Goal: Task Accomplishment & Management: Manage account settings

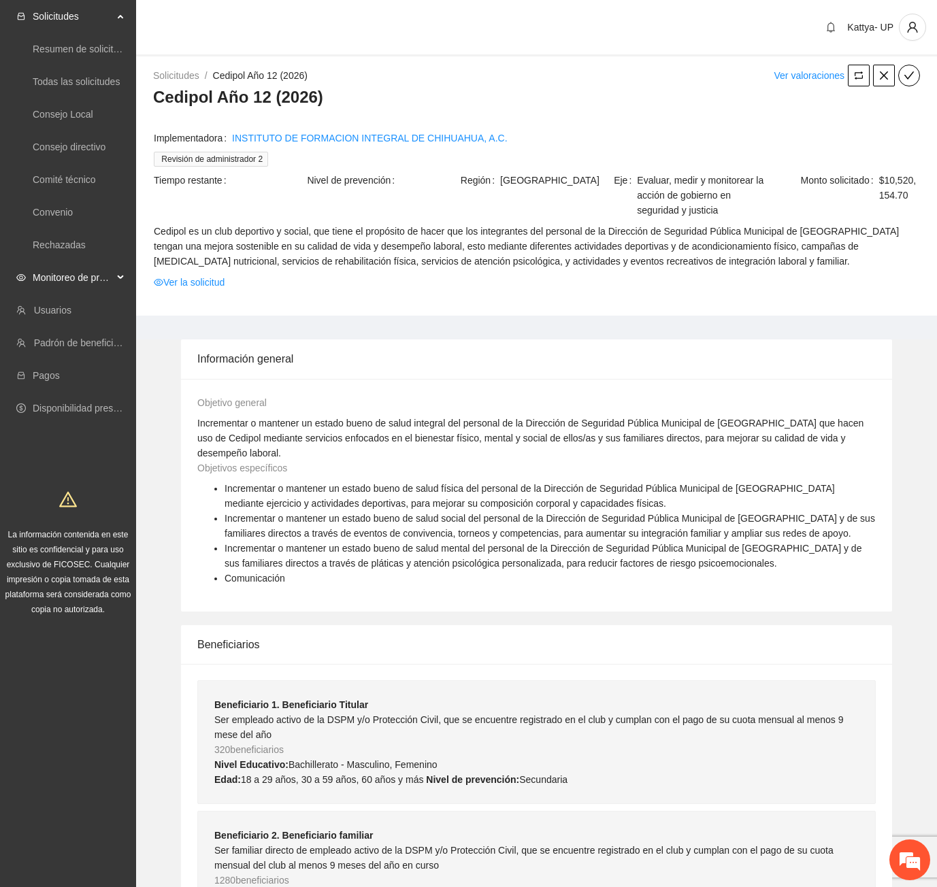
click at [49, 279] on span "Monitoreo de proyectos" at bounding box center [73, 277] width 80 height 27
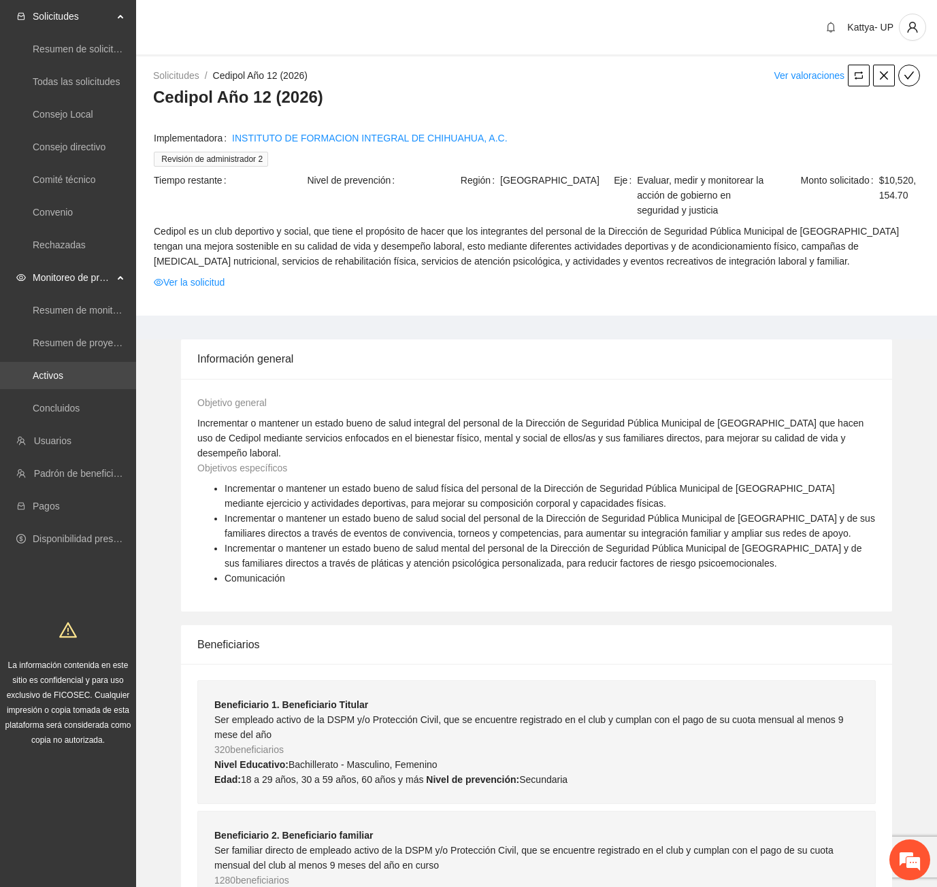
click at [61, 371] on link "Activos" at bounding box center [48, 375] width 31 height 11
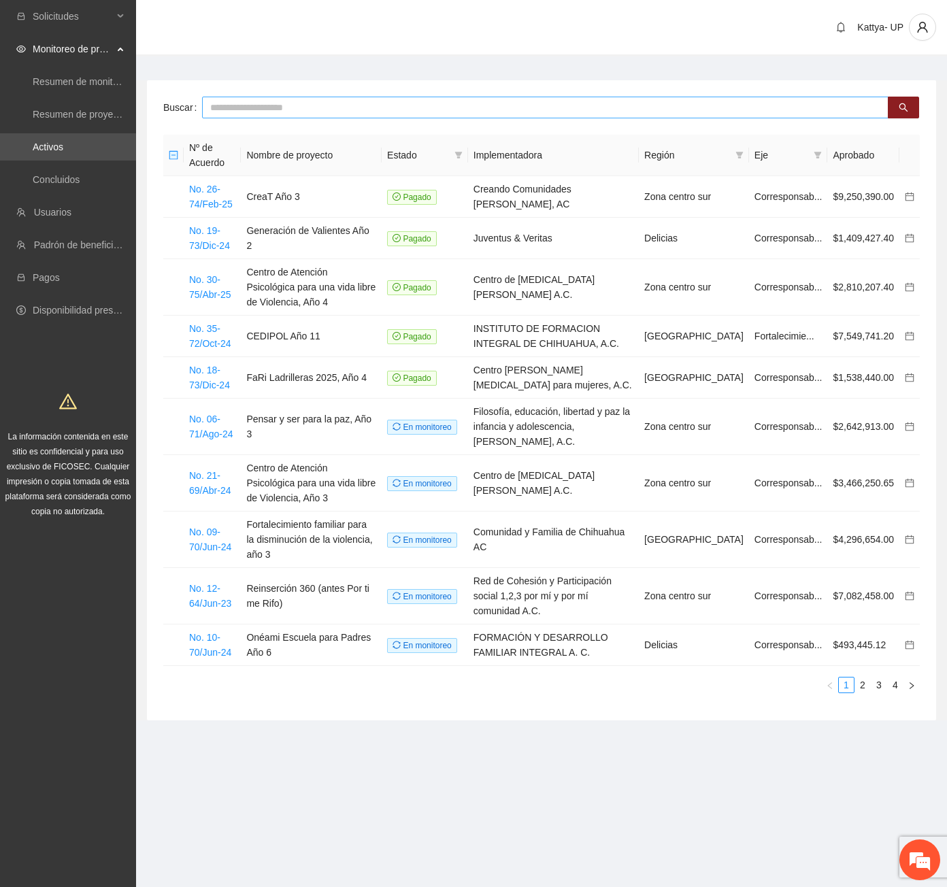
click at [275, 116] on input "text" at bounding box center [545, 108] width 686 height 22
type input "********"
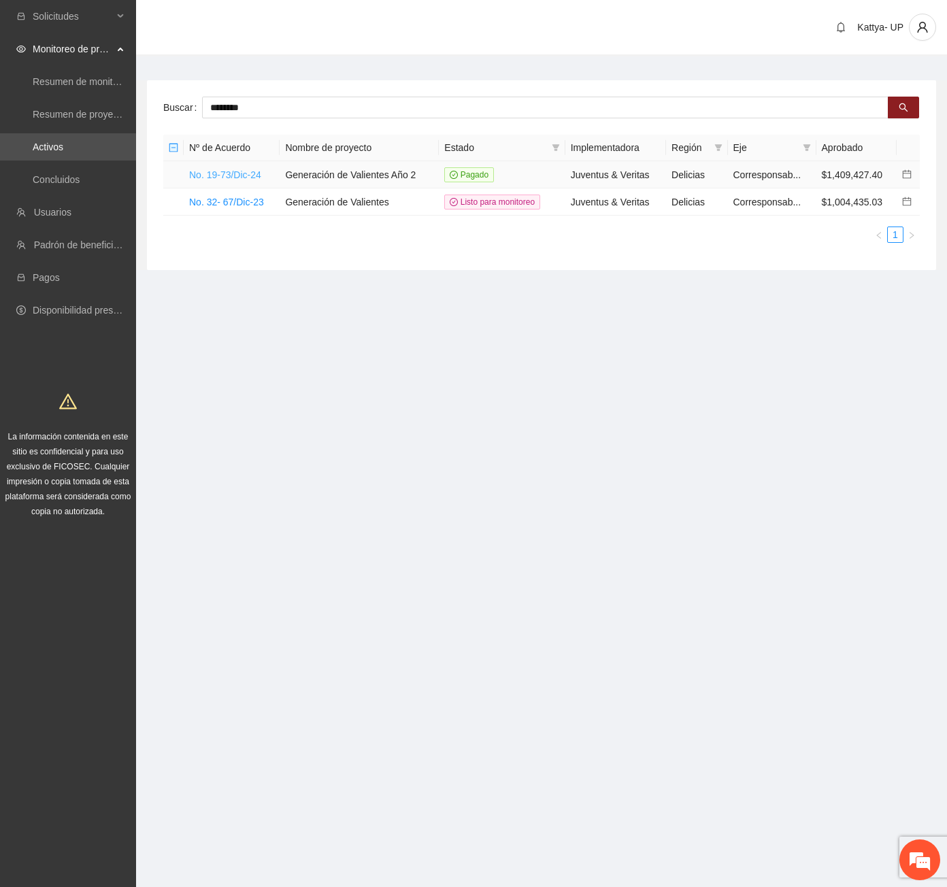
click at [256, 175] on link "No. 19-73/Dic-24" at bounding box center [225, 174] width 72 height 11
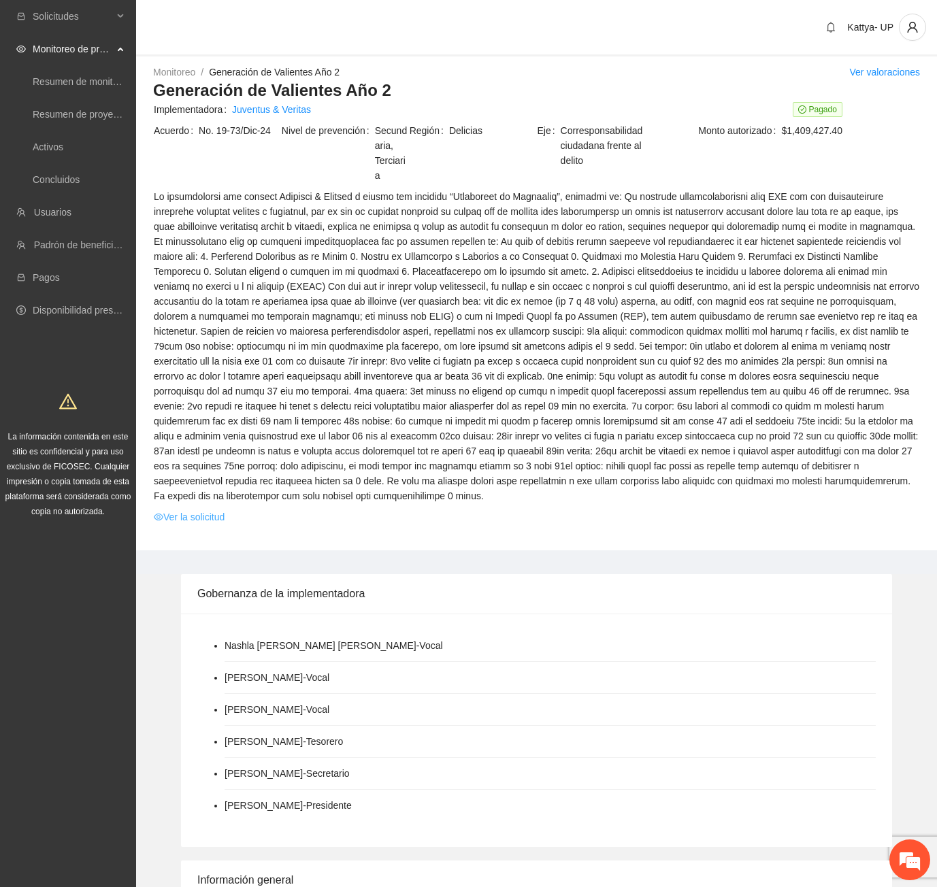
click at [178, 517] on link "Ver la solicitud" at bounding box center [189, 517] width 71 height 15
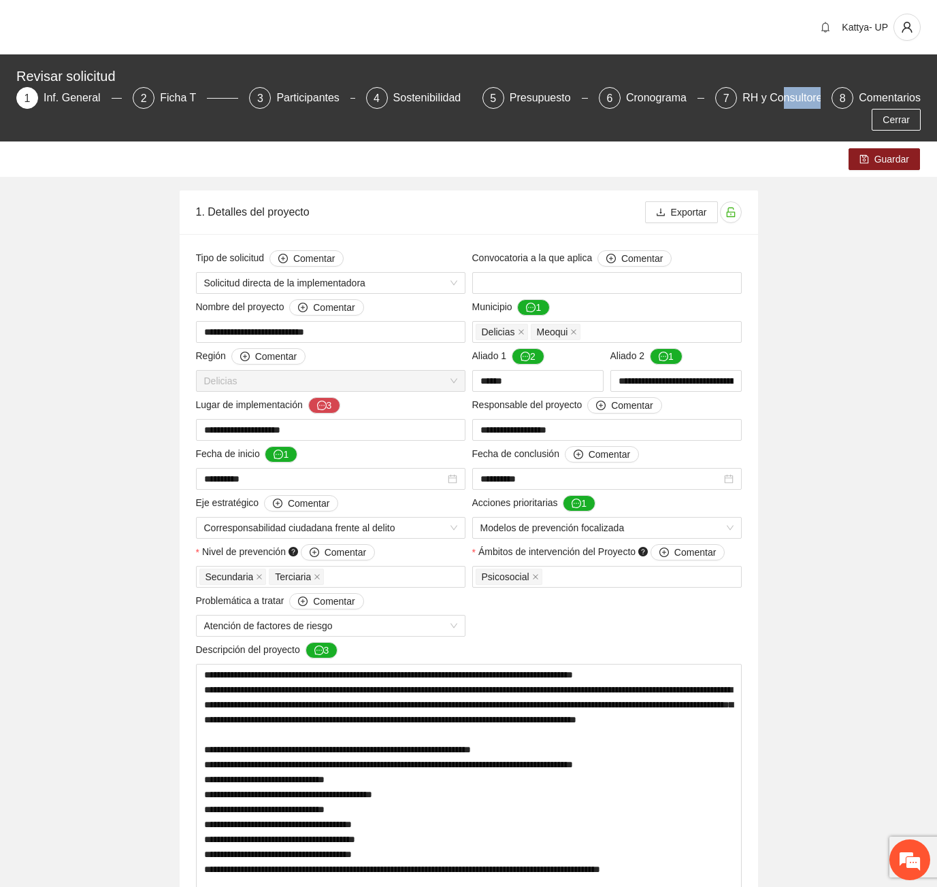
click at [742, 110] on div "Revisar solicitud 1 Inf. General 2 Ficha T 3 Participantes 4 Sostenibilidad 5 P…" at bounding box center [468, 97] width 937 height 87
click at [742, 103] on div "RH y Consultores" at bounding box center [790, 98] width 96 height 22
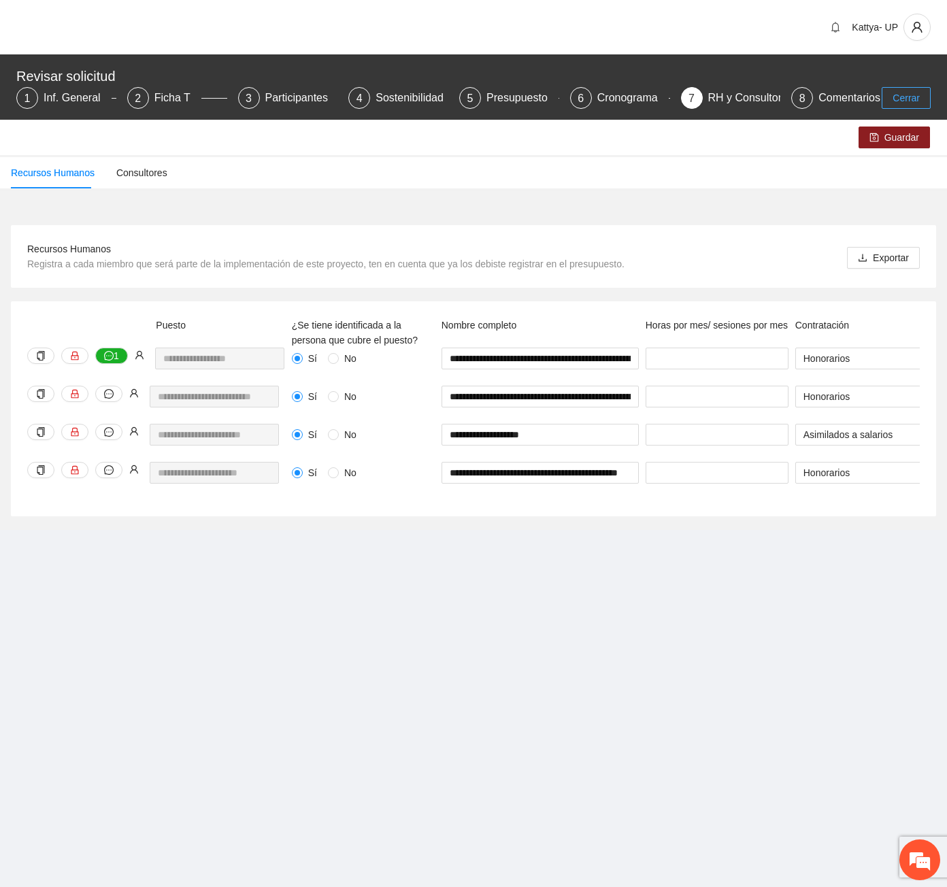
click at [895, 101] on span "Cerrar" at bounding box center [906, 97] width 27 height 15
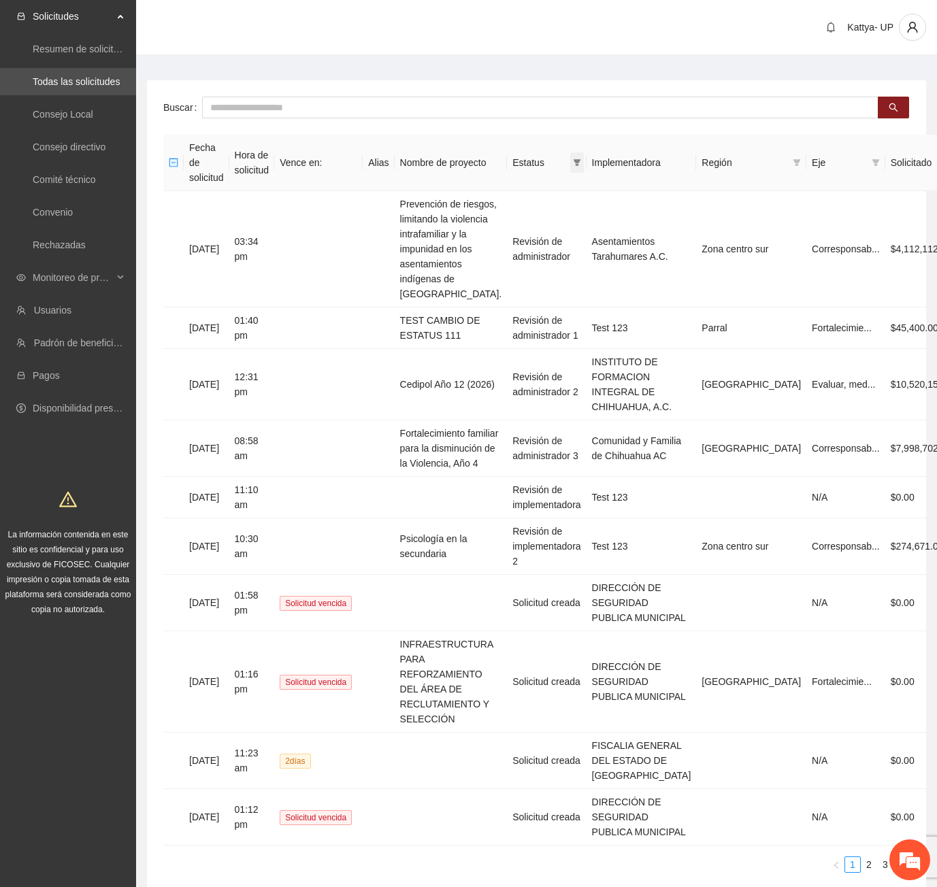
click at [580, 159] on icon "filter" at bounding box center [576, 162] width 7 height 7
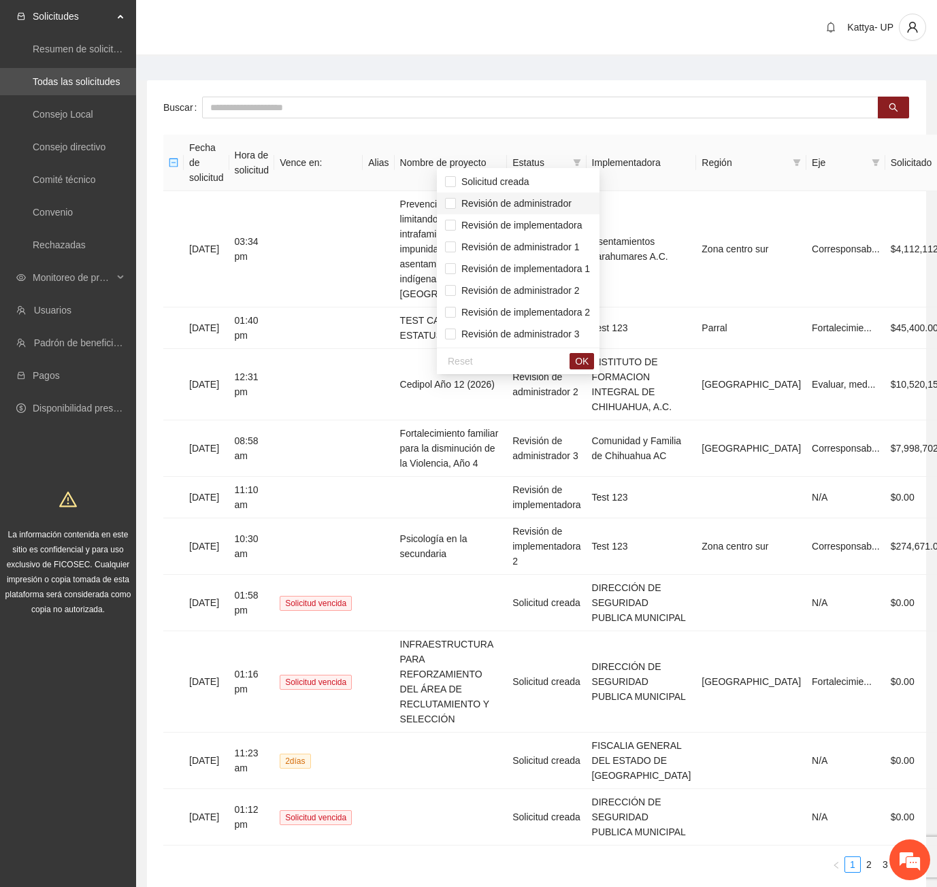
click at [531, 208] on span "Revisión de administrador" at bounding box center [514, 203] width 116 height 11
click at [536, 239] on span "Revisión de administrador 1" at bounding box center [518, 246] width 146 height 15
click at [542, 288] on span "Revisión de administrador 2" at bounding box center [518, 290] width 124 height 11
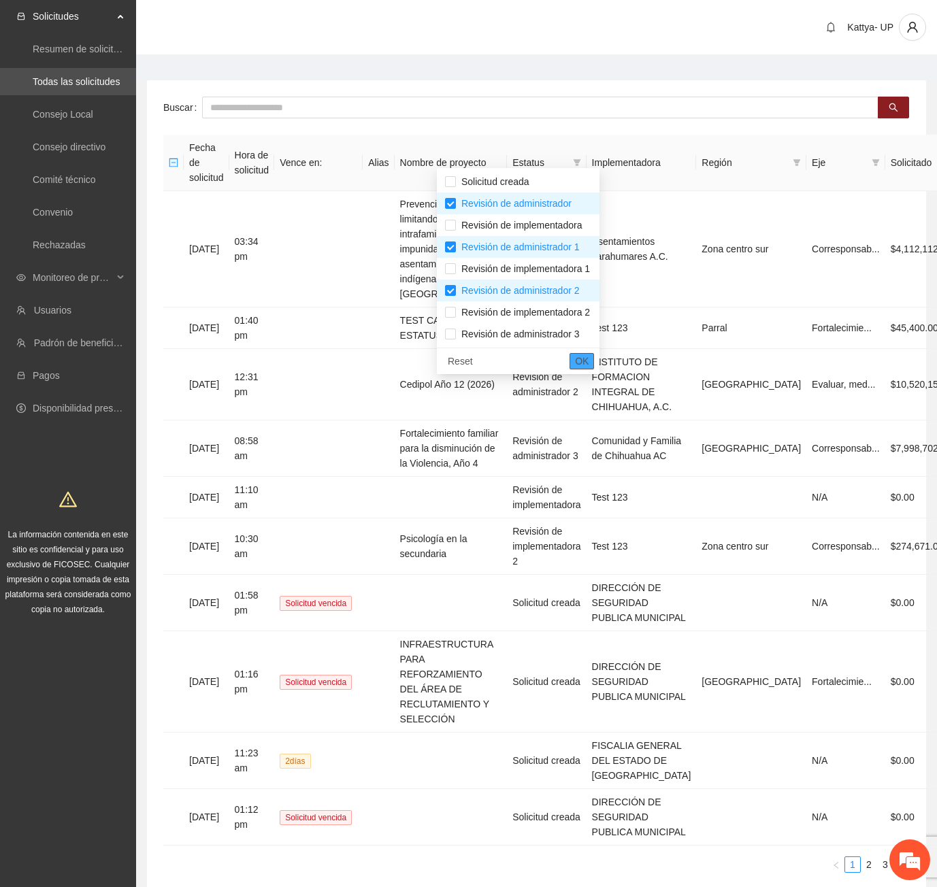
click at [588, 359] on span "OK" at bounding box center [582, 361] width 14 height 15
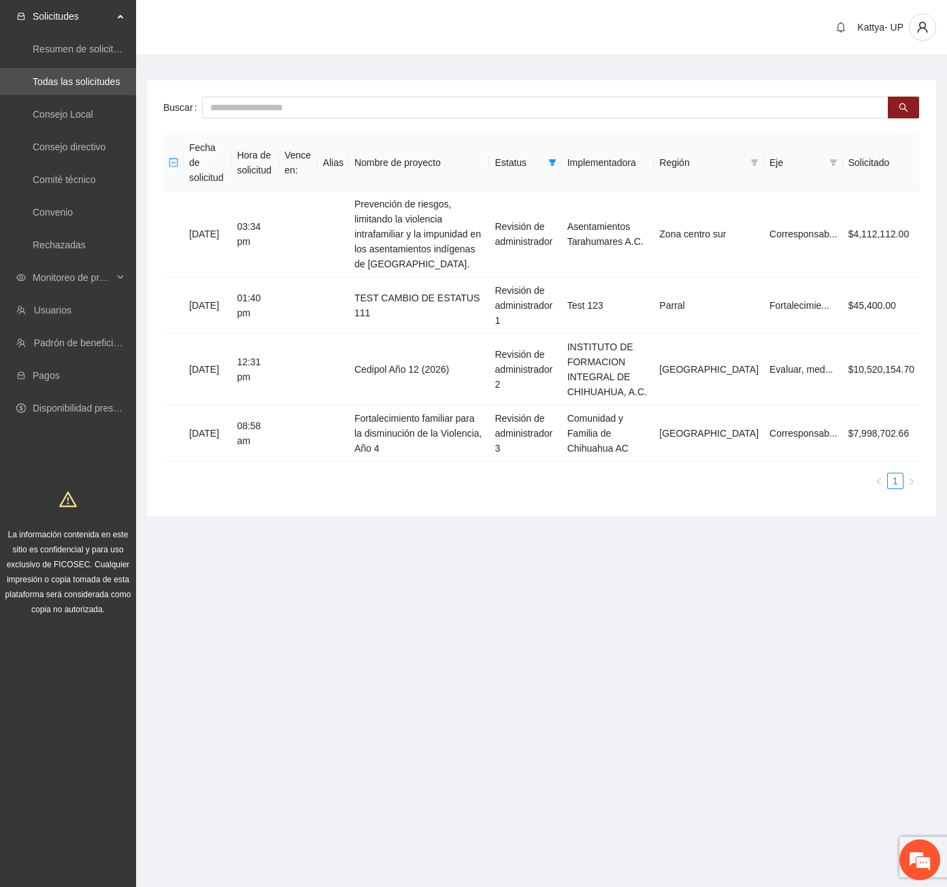
click at [401, 29] on div "Kattya- UP" at bounding box center [541, 28] width 811 height 56
click at [928, 34] on button "button" at bounding box center [922, 27] width 27 height 27
click at [872, 84] on span "Cerrar sesión" at bounding box center [887, 78] width 86 height 15
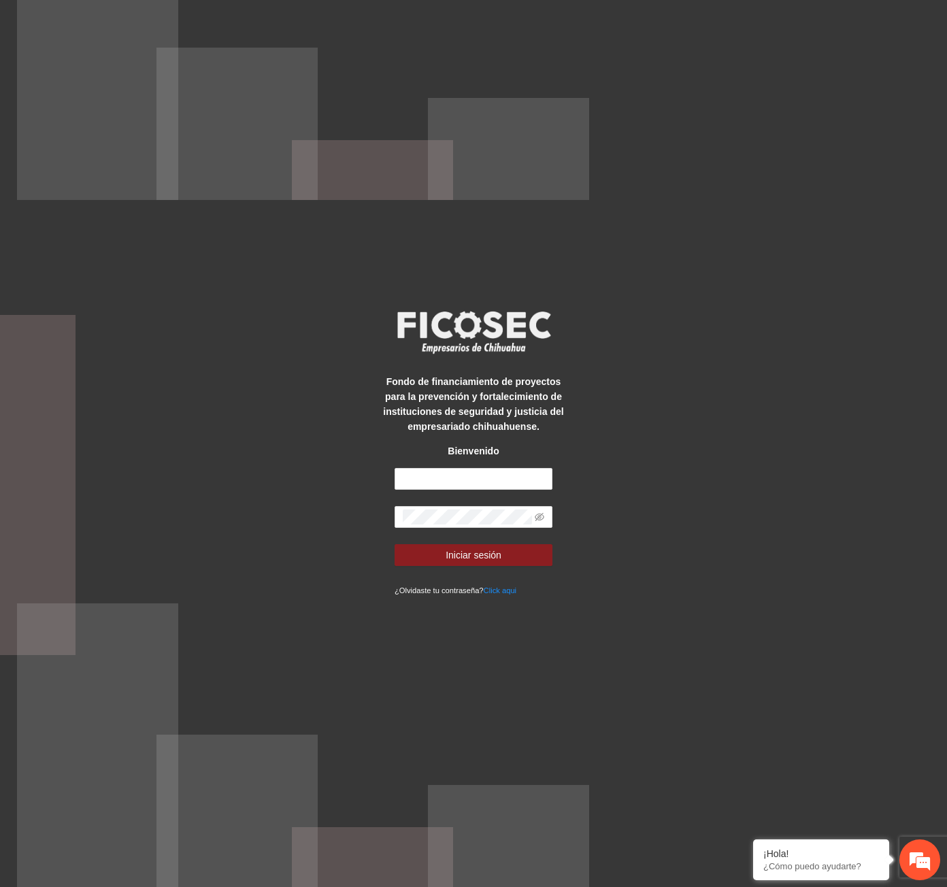
click at [545, 129] on div "Fondo de financiamiento de proyectos para la prevención y fortalecimiento de in…" at bounding box center [473, 443] width 947 height 887
